Goal: Information Seeking & Learning: Learn about a topic

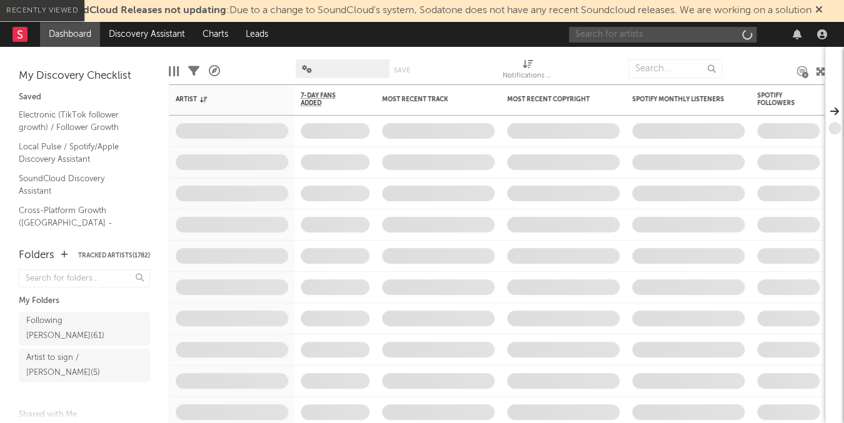
click at [712, 30] on input "text" at bounding box center [662, 35] width 187 height 16
paste input "GIØ"
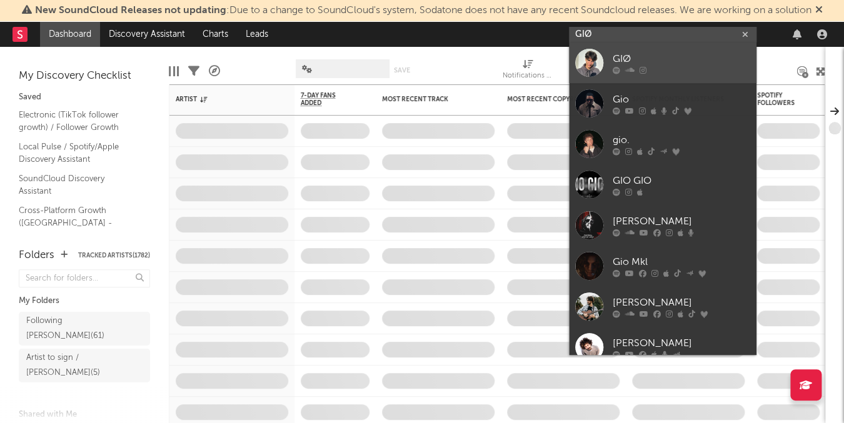
type input "GIØ"
click at [680, 70] on div at bounding box center [680, 70] width 137 height 7
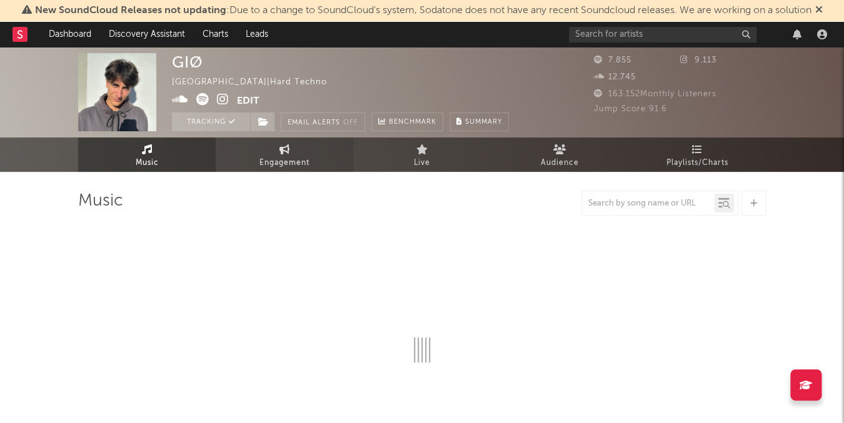
select select "1w"
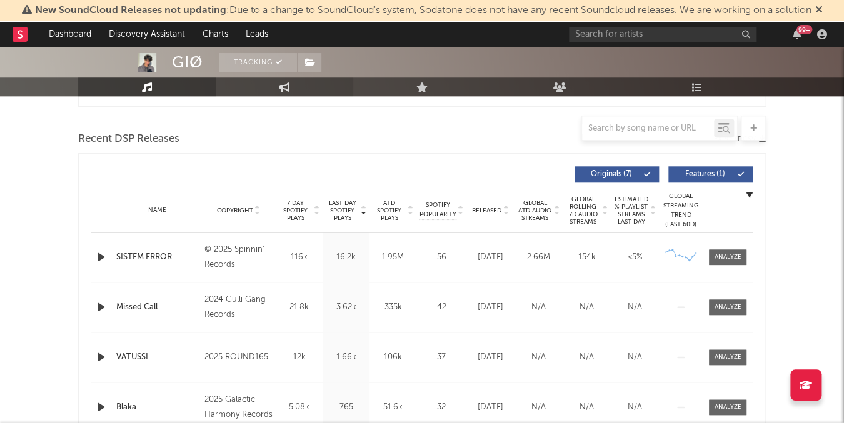
scroll to position [444, 0]
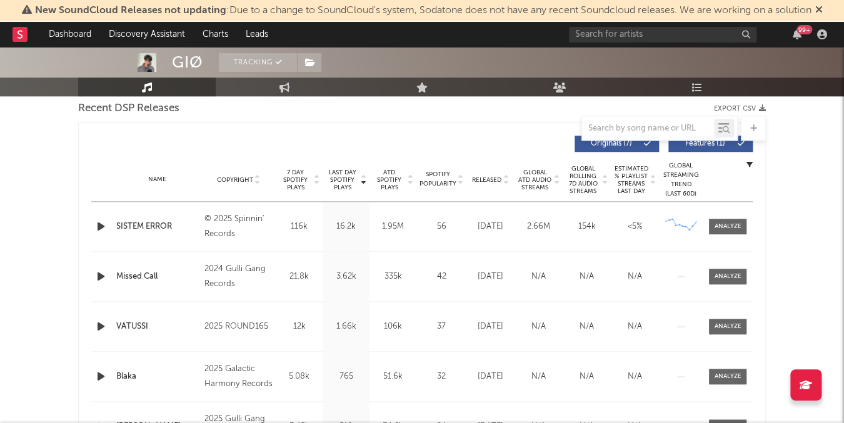
click at [484, 177] on span "Released" at bounding box center [486, 179] width 29 height 7
click at [344, 179] on span "Last Day Spotify Plays" at bounding box center [342, 180] width 33 height 22
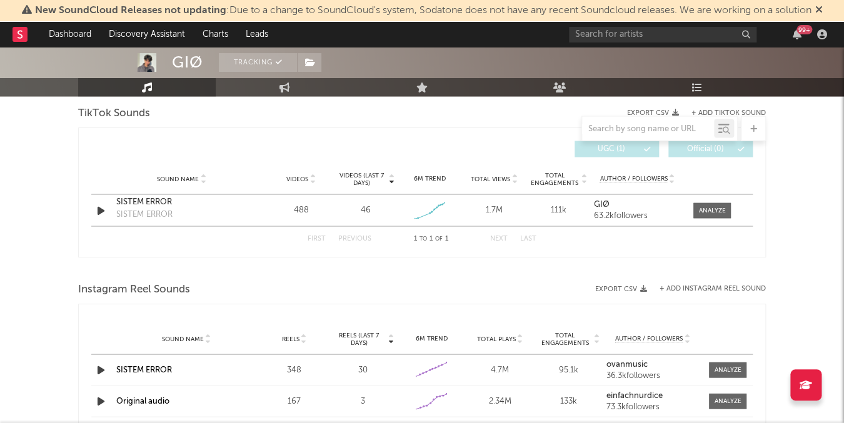
scroll to position [892, 0]
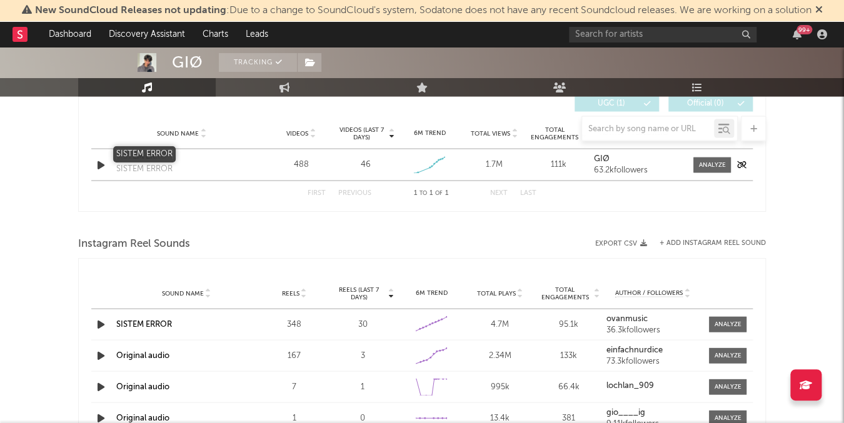
click at [152, 154] on div "SISTEM ERROR" at bounding box center [181, 156] width 131 height 12
click at [146, 320] on link "SISTEM ERROR" at bounding box center [144, 324] width 56 height 8
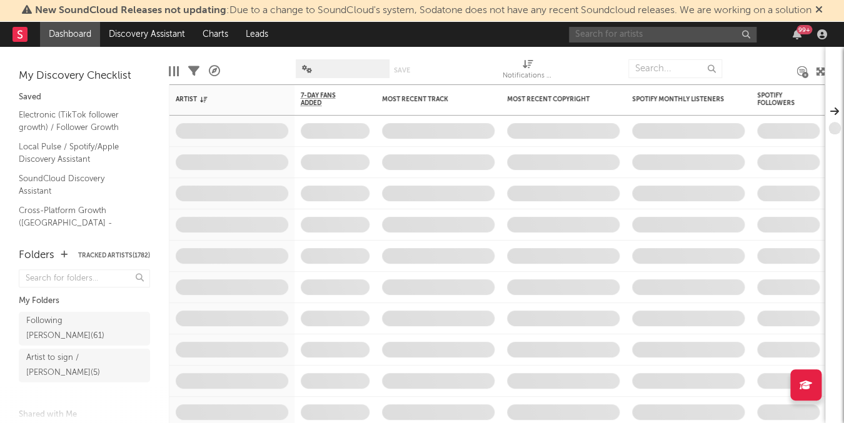
click at [697, 29] on input "text" at bounding box center [662, 35] width 187 height 16
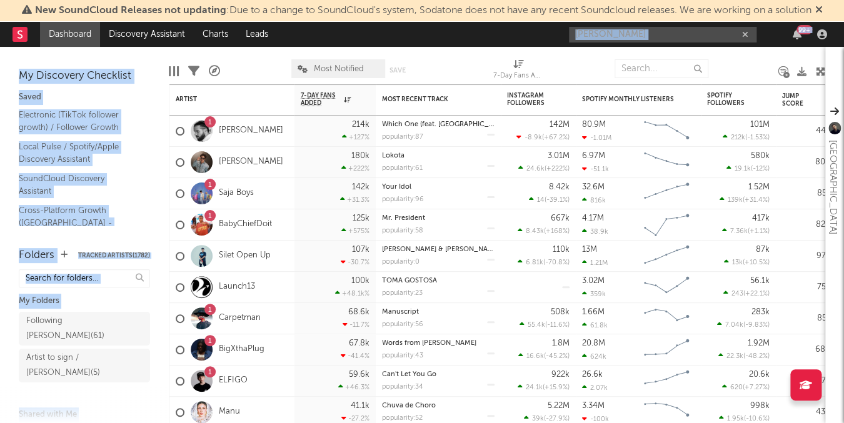
drag, startPoint x: 601, startPoint y: 47, endPoint x: 612, endPoint y: 27, distance: 23.8
click at [549, 37] on div "New SoundCloud Releases not updating : Due to a change to SoundCloud's system, …" at bounding box center [422, 211] width 844 height 423
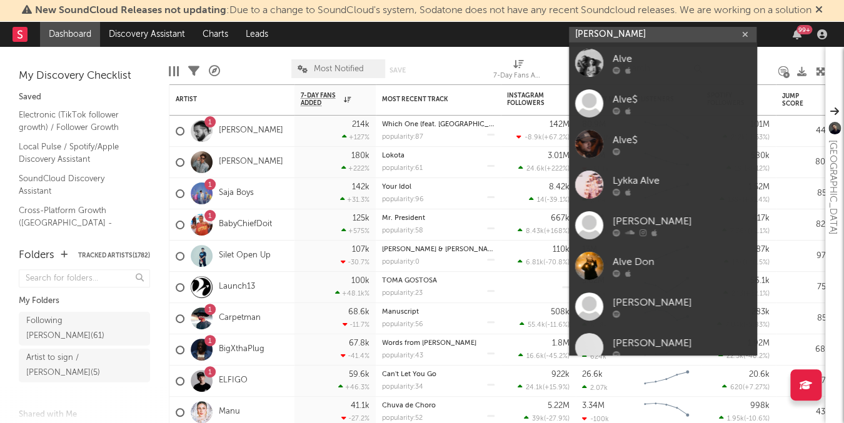
drag, startPoint x: 627, startPoint y: 27, endPoint x: 637, endPoint y: 34, distance: 11.8
click at [627, 27] on input "alves" at bounding box center [662, 35] width 187 height 16
drag, startPoint x: 498, startPoint y: 22, endPoint x: 469, endPoint y: 21, distance: 28.8
click at [471, 22] on nav "Dashboard Discovery Assistant Charts Leads alves 99 +" at bounding box center [422, 34] width 844 height 25
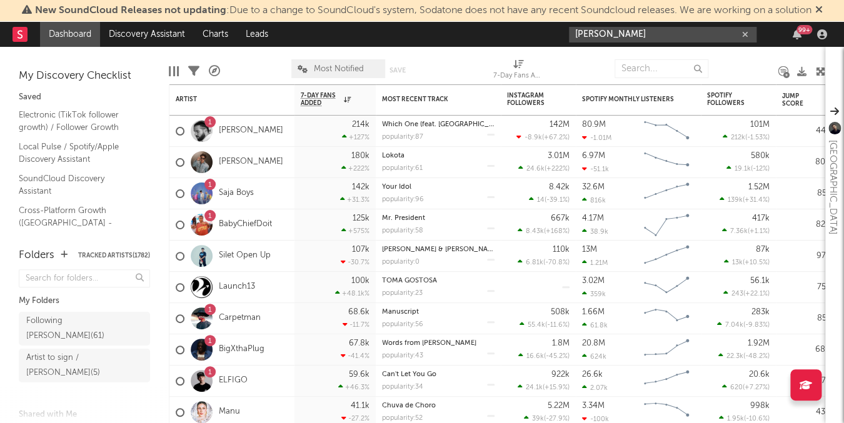
paste input "https://open.spotify.com/track/6FkqWqzEM6ocGtpkucktst"
type input "https://open.spotify.com/track/6FkqWqzEM6ocGtpkucktst"
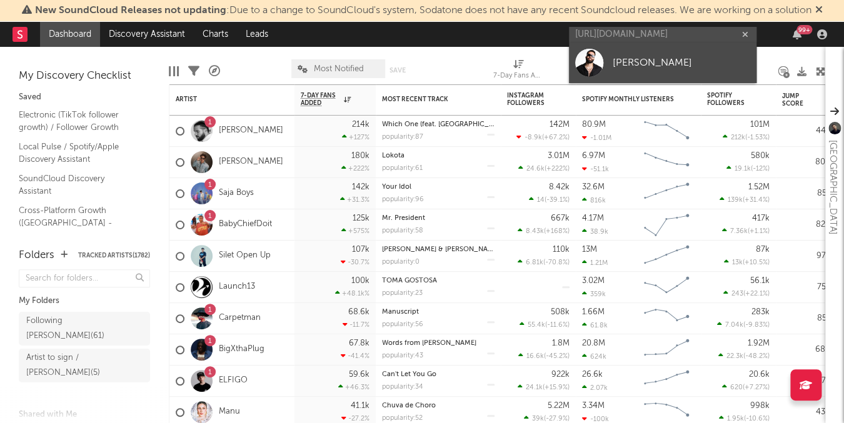
click at [620, 66] on div "ALVES" at bounding box center [680, 63] width 137 height 15
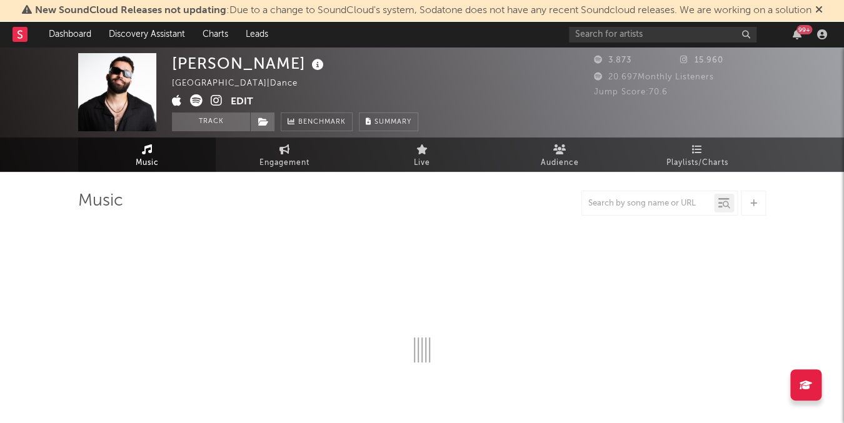
select select "1w"
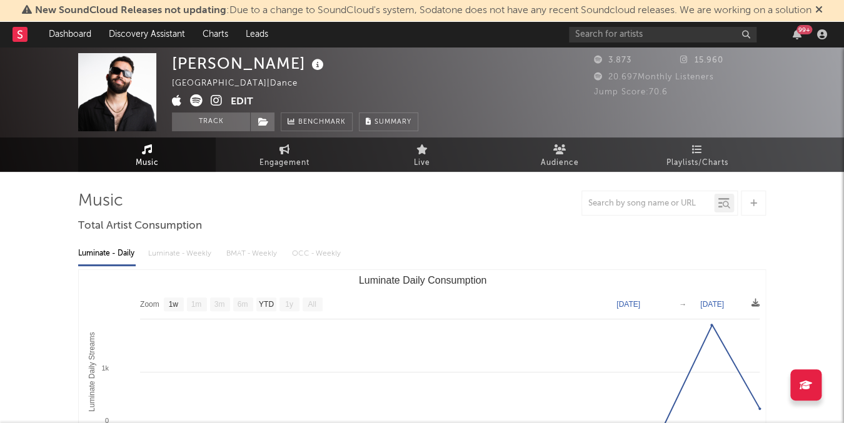
click at [208, 101] on span at bounding box center [201, 102] width 59 height 16
click at [215, 100] on icon at bounding box center [217, 100] width 12 height 12
